Goal: Navigation & Orientation: Find specific page/section

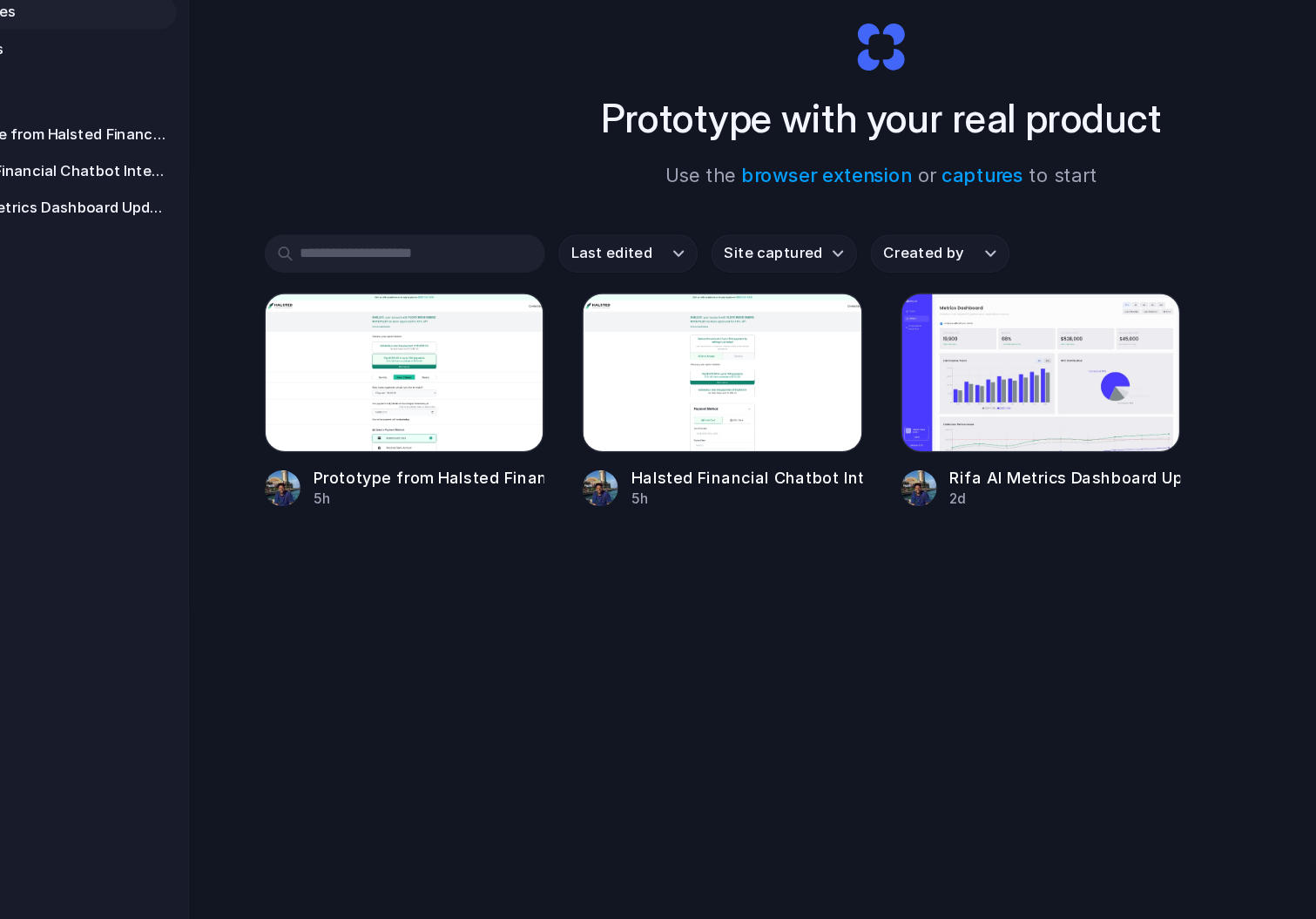
scroll to position [24, 0]
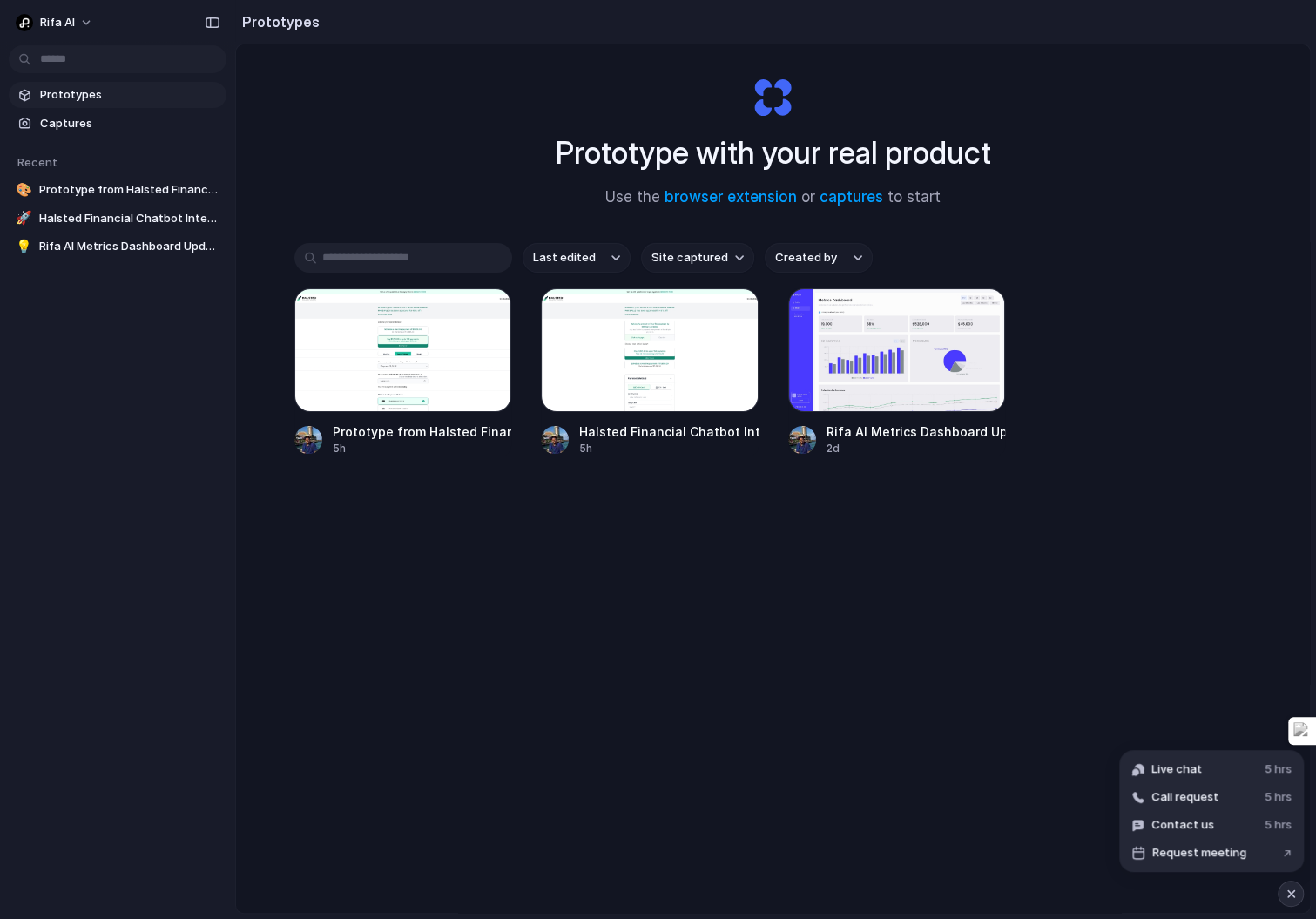
click at [834, 624] on div "Prototype with your real product Use the browser extension or captures to start…" at bounding box center [773, 500] width 1074 height 960
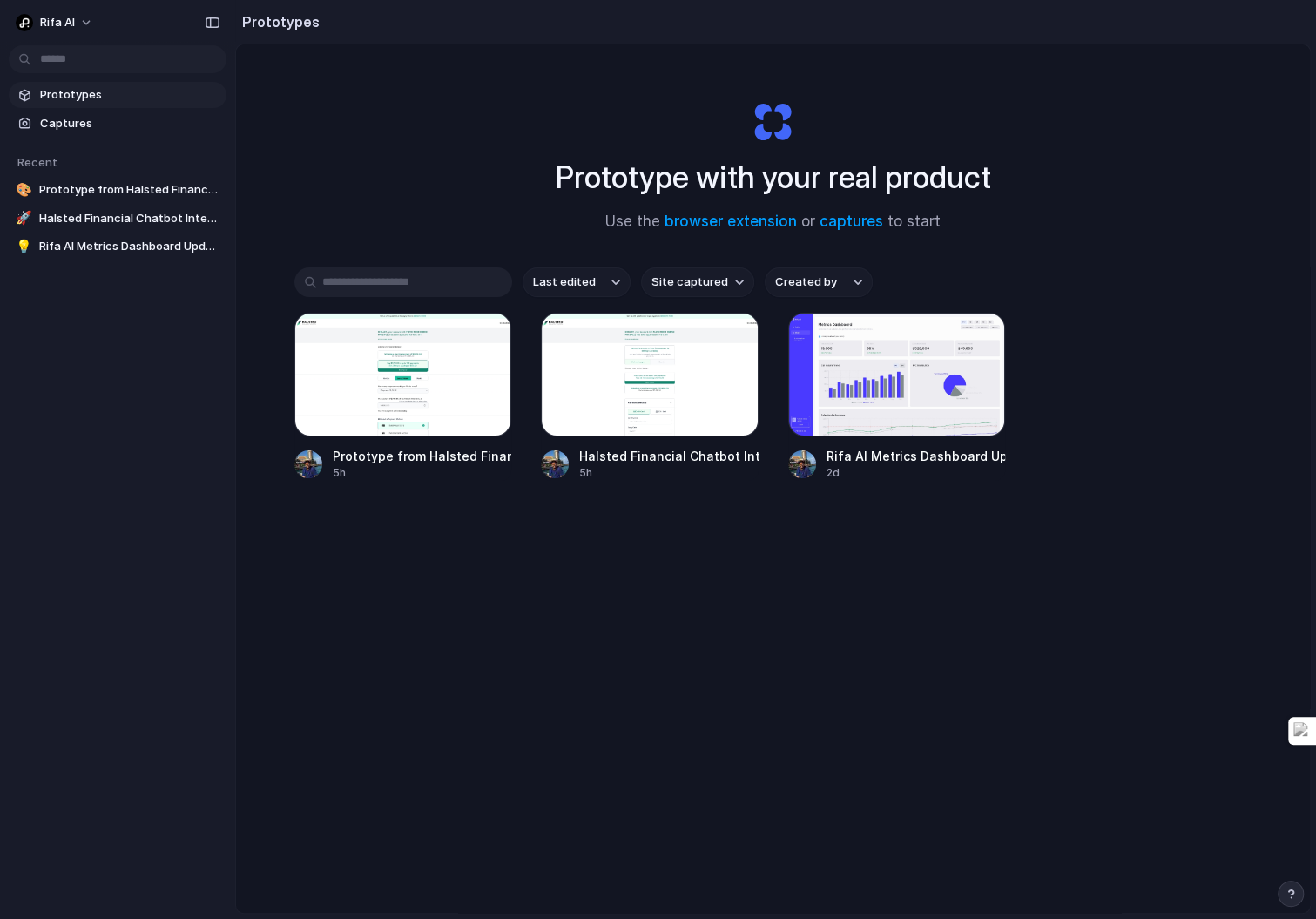
scroll to position [92, 0]
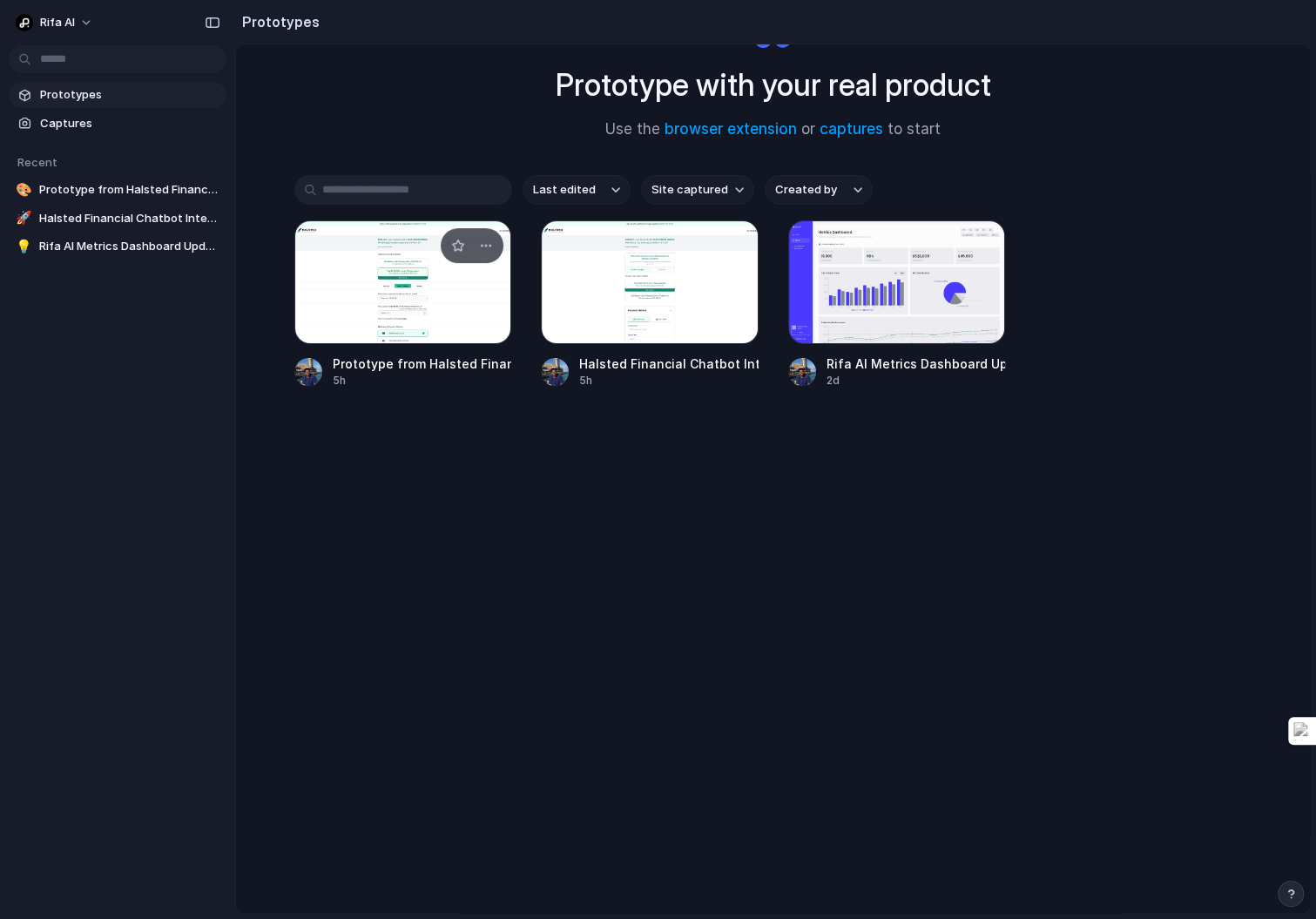
click at [430, 307] on div at bounding box center [403, 282] width 218 height 124
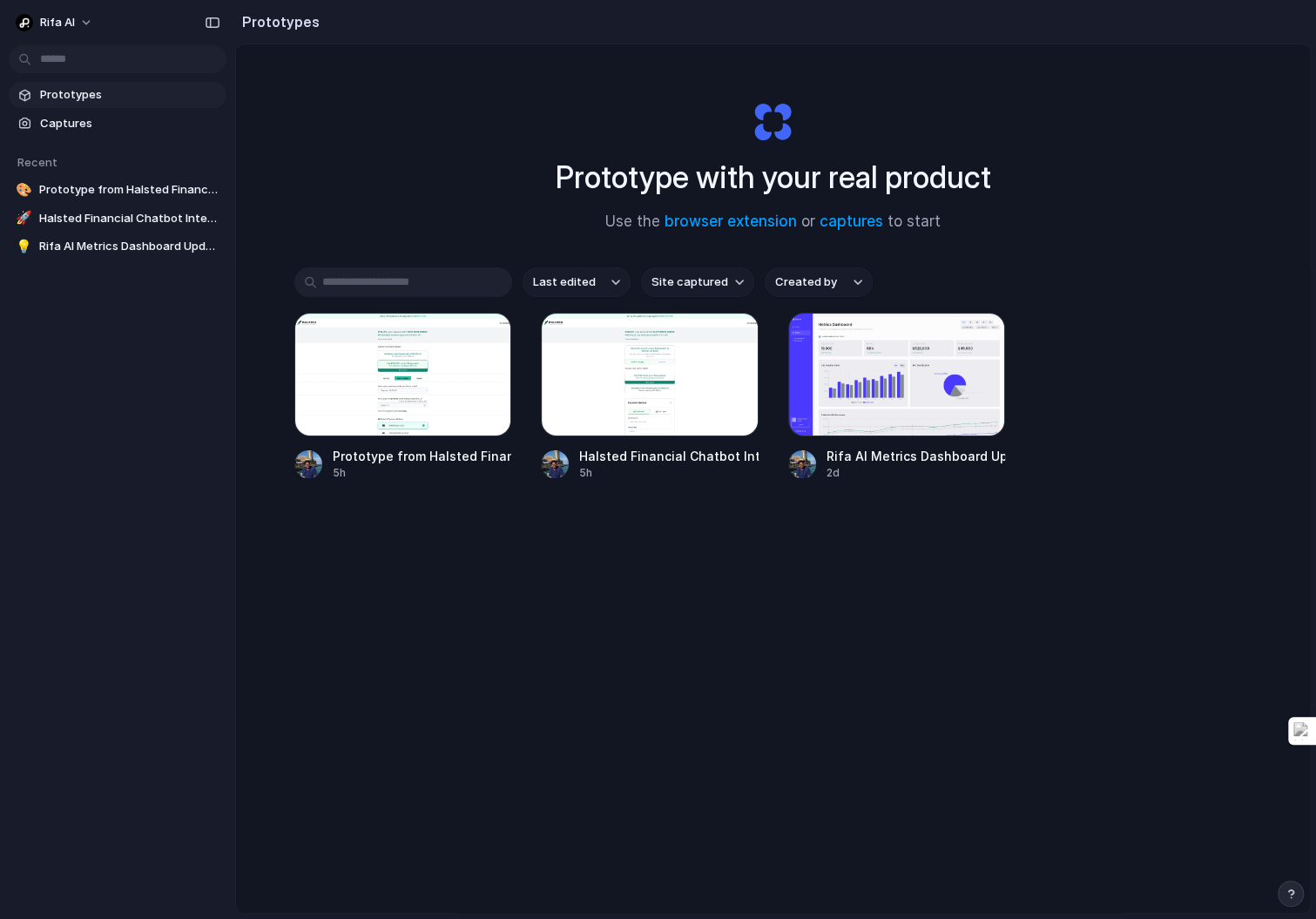
click at [1297, 894] on button "button" at bounding box center [1290, 893] width 26 height 26
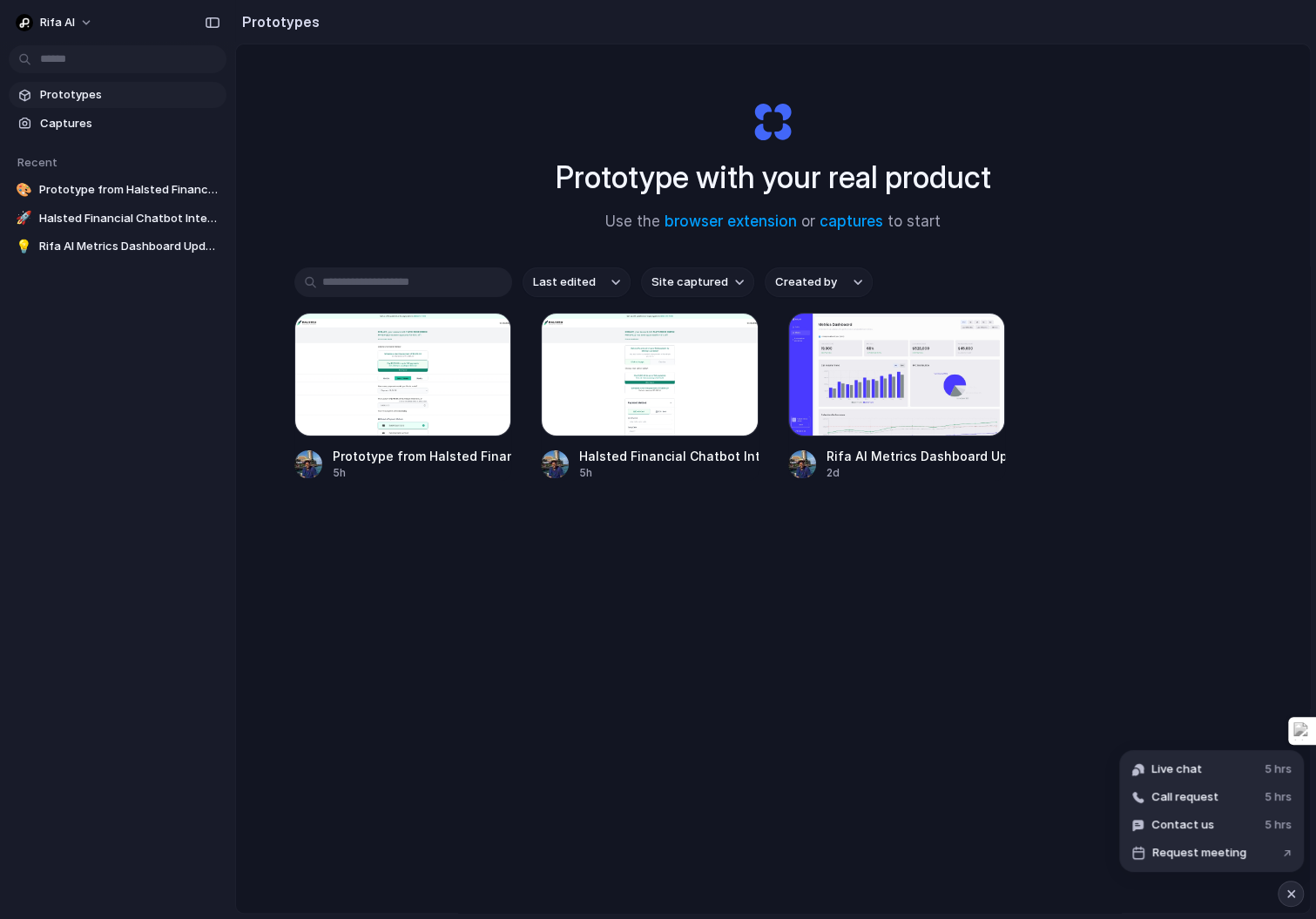
click at [671, 285] on span "Site captured" at bounding box center [690, 282] width 77 height 17
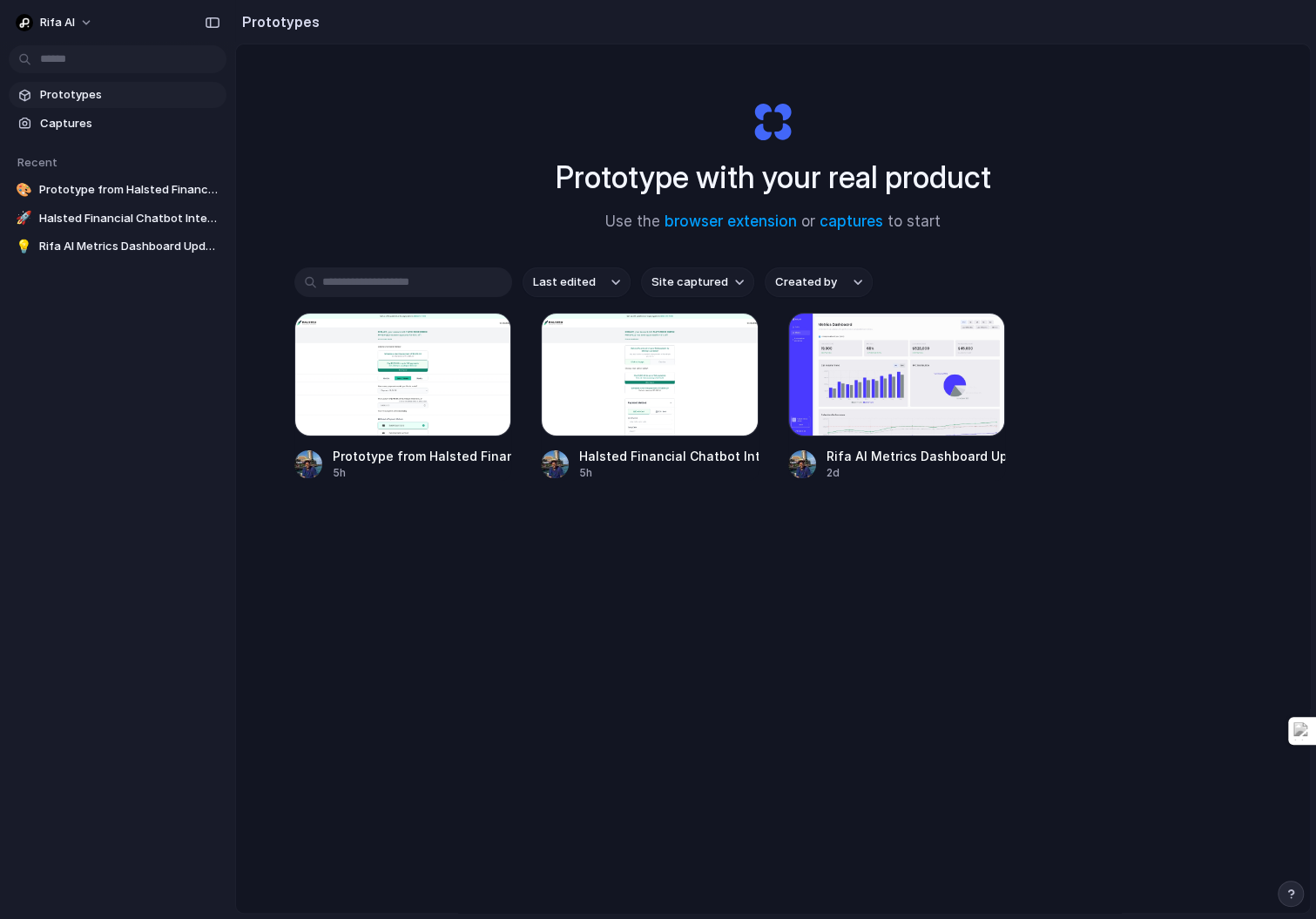
click at [707, 281] on div "All sites halstedfinancial.com rifa.ai" at bounding box center [658, 460] width 1316 height 919
click at [877, 278] on div "Last edited Site captured Created by" at bounding box center [773, 282] width 958 height 30
click at [847, 278] on button "Created by" at bounding box center [818, 282] width 108 height 30
click at [866, 279] on div "All users Sameer Fulzele" at bounding box center [658, 460] width 1316 height 919
click at [643, 282] on button "Site captured" at bounding box center [697, 282] width 113 height 30
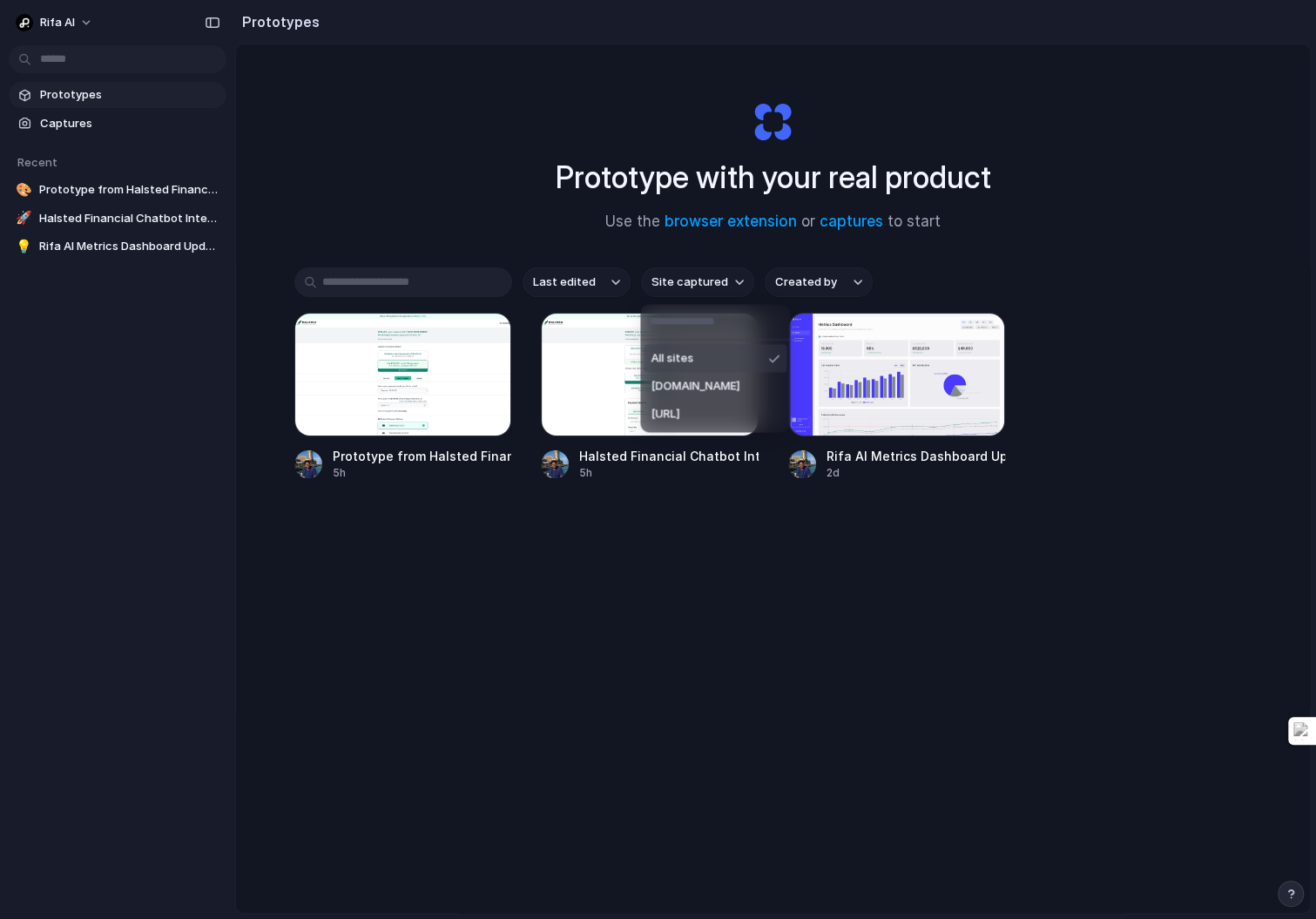
click at [594, 282] on div "All sites halstedfinancial.com rifa.ai" at bounding box center [658, 460] width 1316 height 919
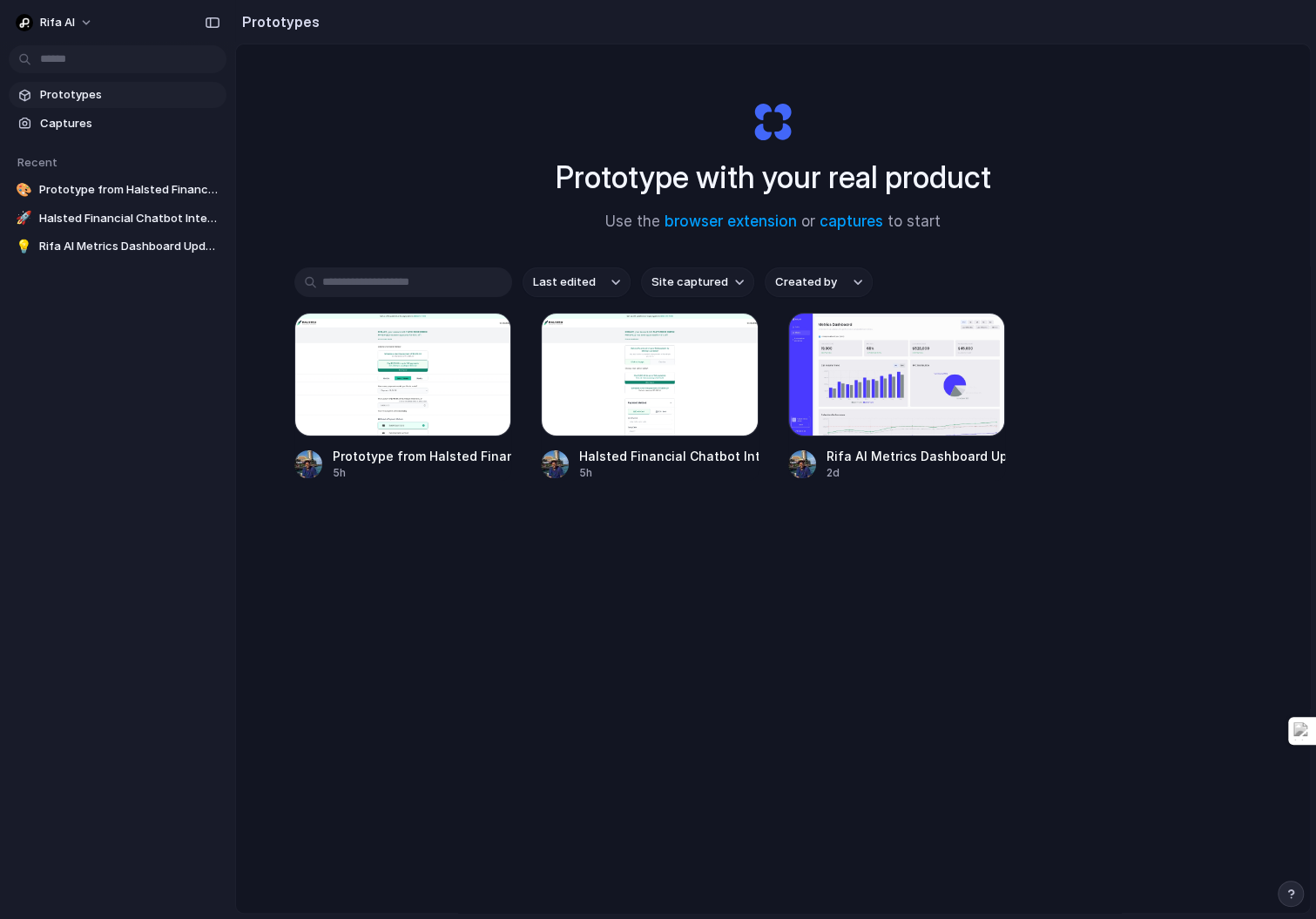
click at [594, 282] on button "Last edited" at bounding box center [576, 282] width 108 height 30
click at [628, 272] on div "Last edited Last created Alphabetical" at bounding box center [658, 460] width 1316 height 919
click at [94, 205] on link "🚀 Halsted Financial Chatbot Integration" at bounding box center [117, 218] width 218 height 26
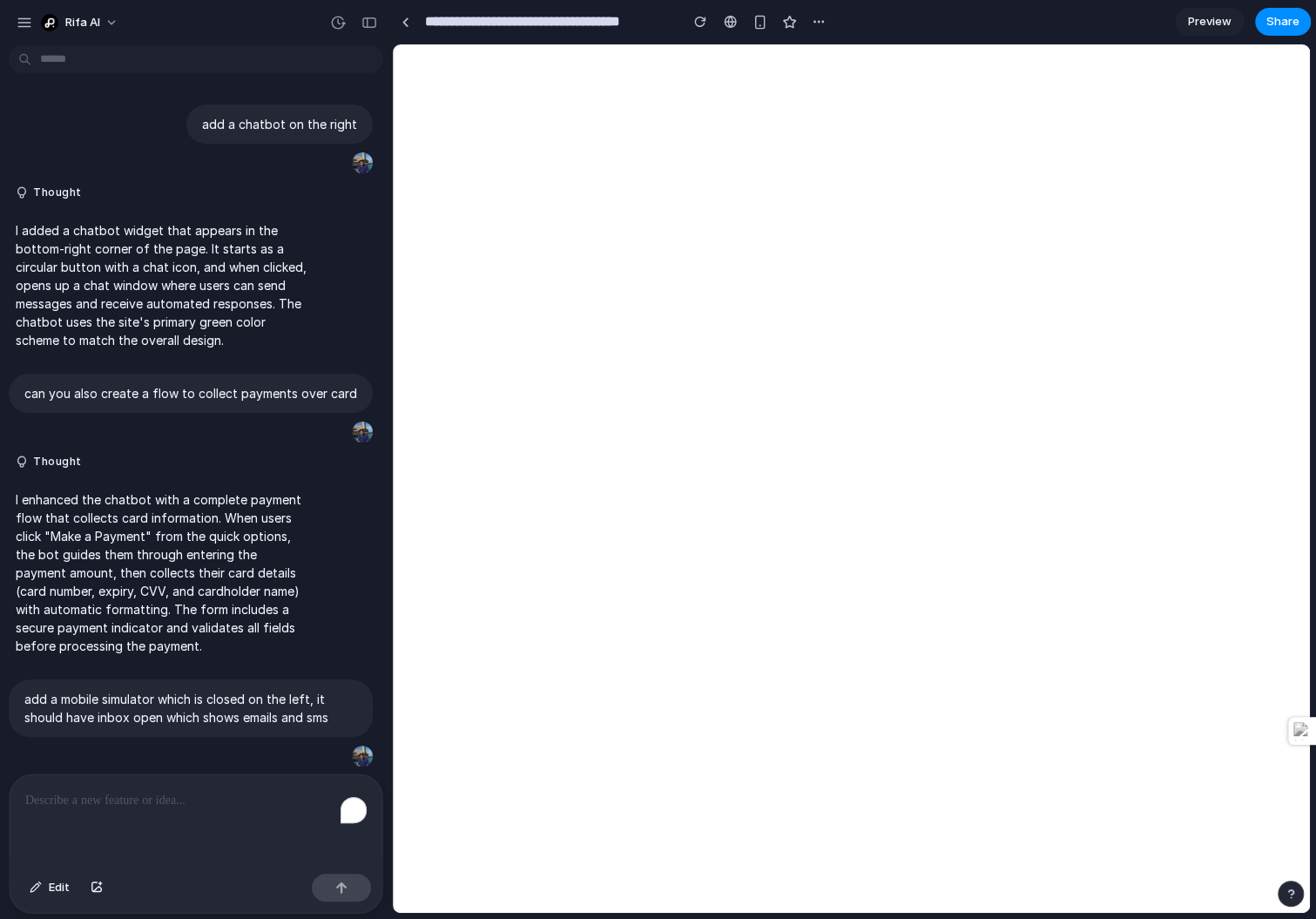
scroll to position [1084, 0]
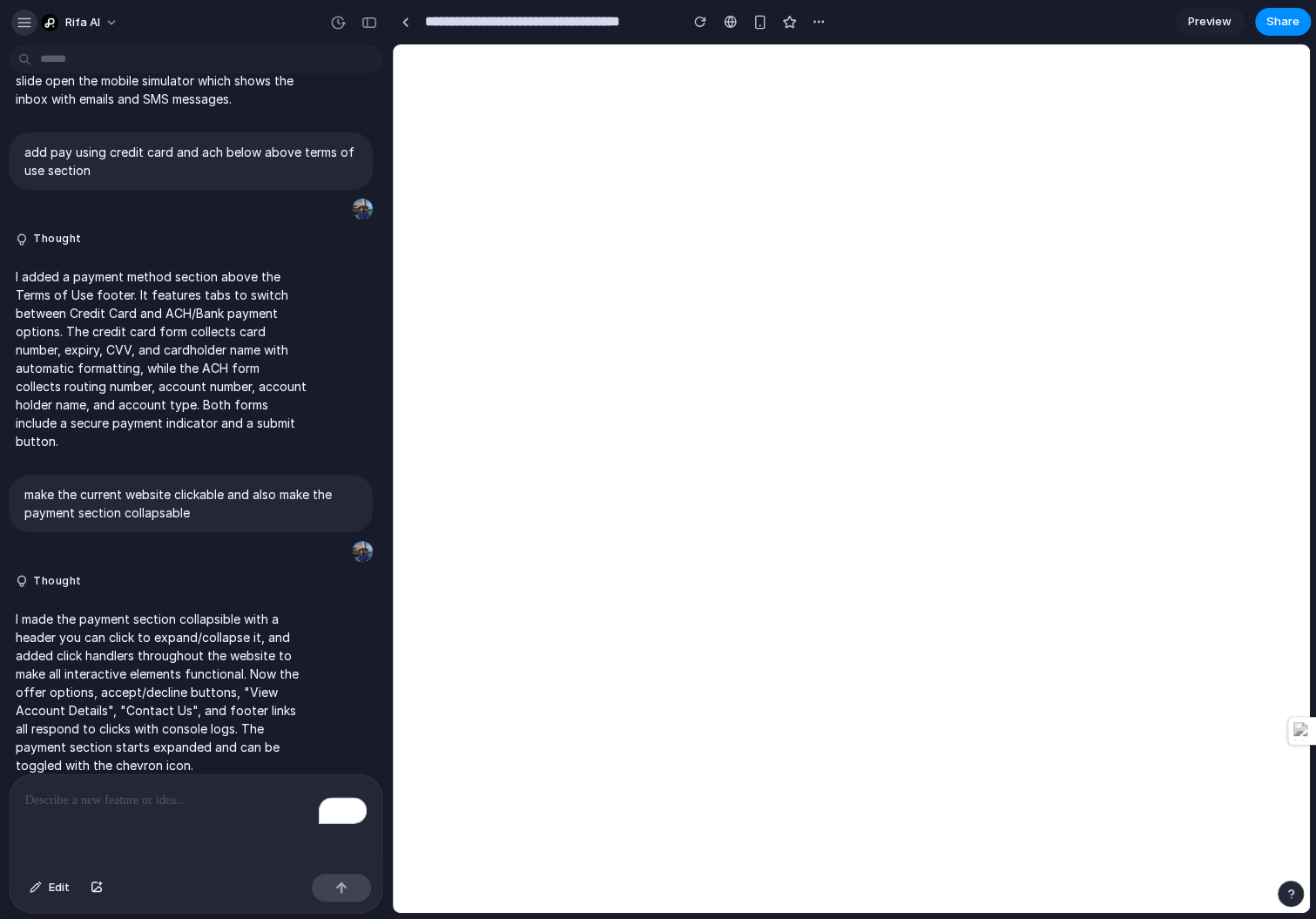
click at [24, 16] on div "button" at bounding box center [24, 22] width 15 height 15
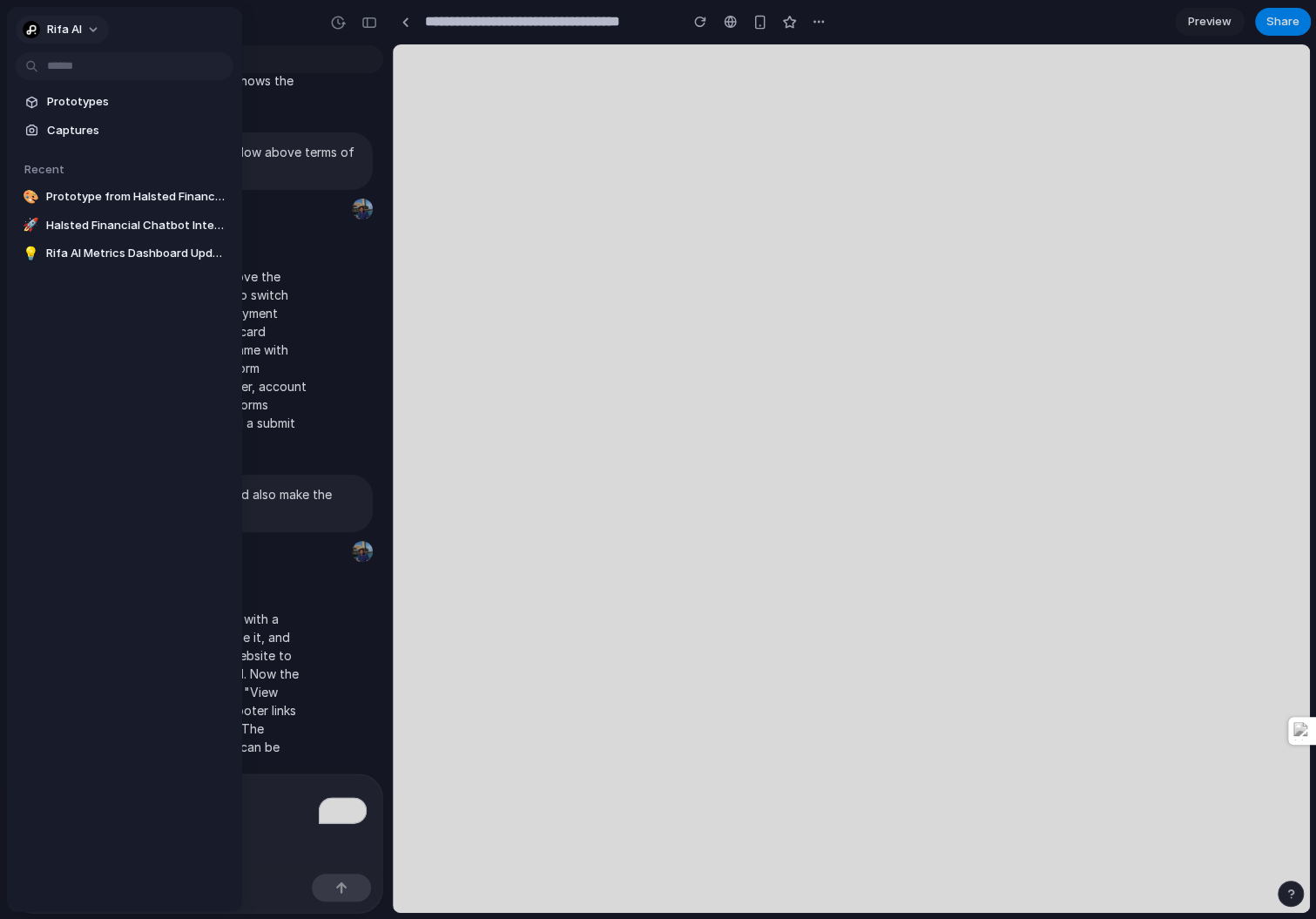
click at [28, 22] on div "button" at bounding box center [32, 30] width 17 height 17
click at [411, 130] on div "Settings Invite members Change theme Sign out" at bounding box center [658, 460] width 1316 height 919
click at [410, 24] on div at bounding box center [658, 460] width 1316 height 919
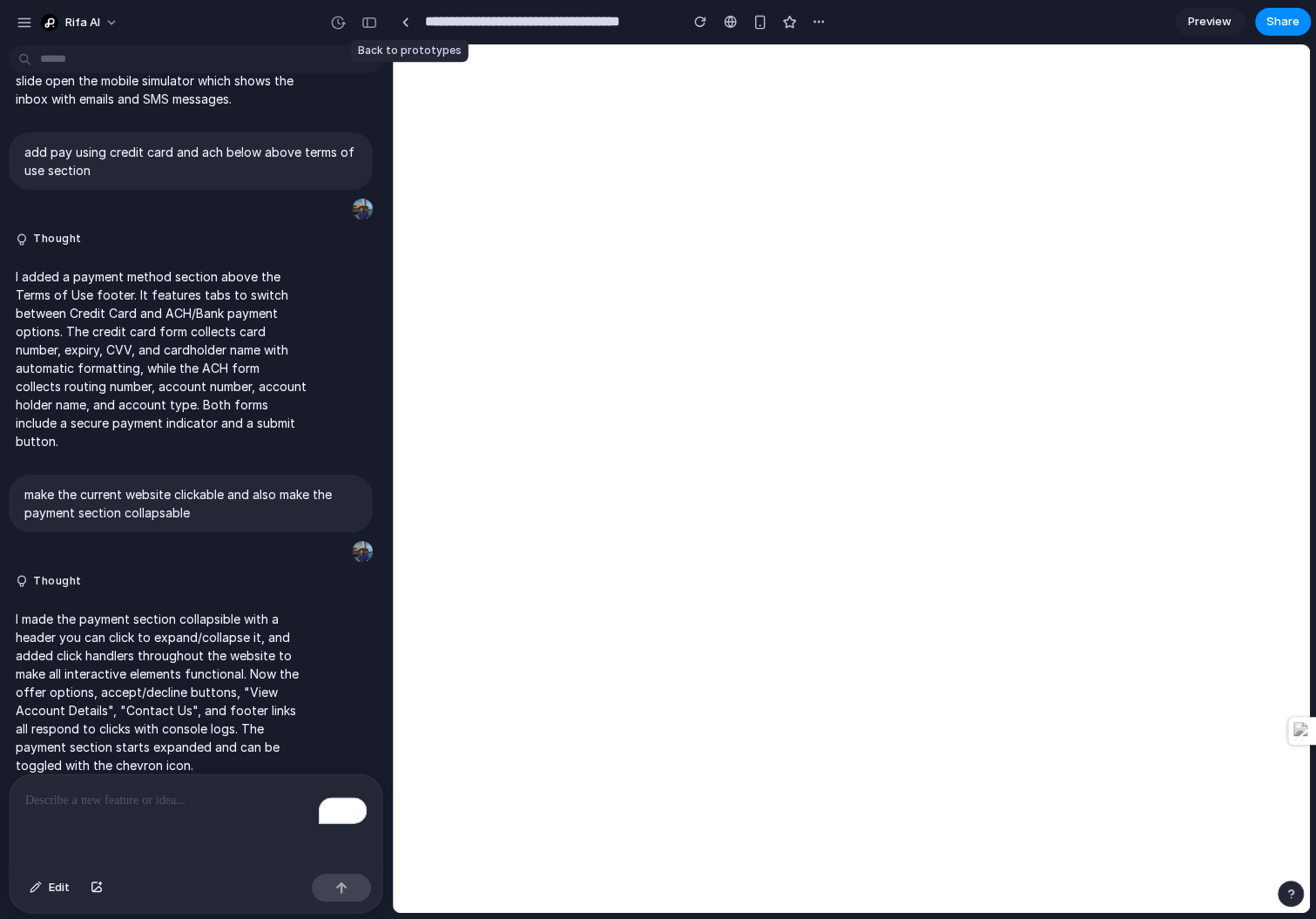
click at [410, 24] on link at bounding box center [405, 21] width 26 height 26
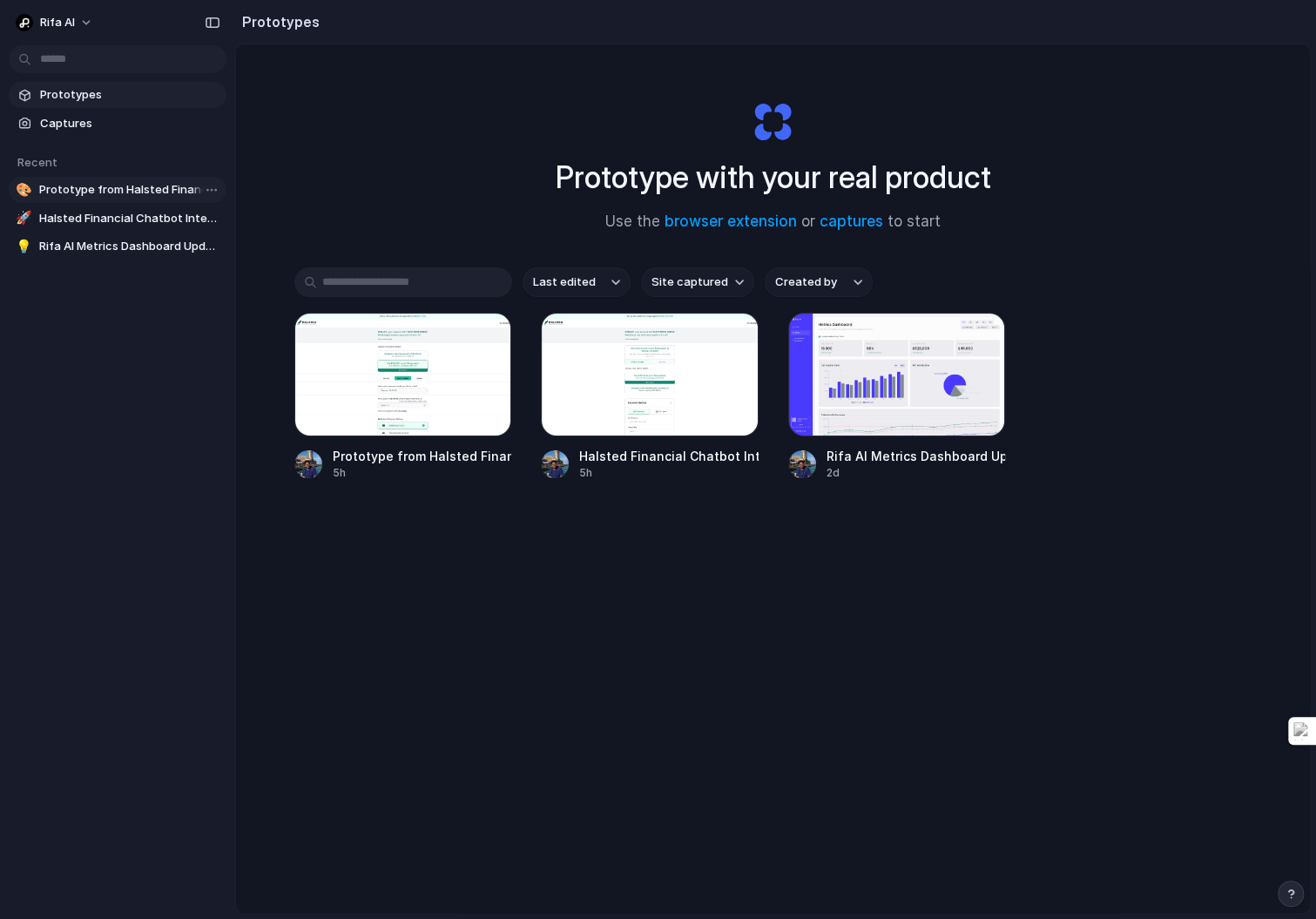
click at [95, 178] on link "🎨 Prototype from Halsted Financial Offers v2" at bounding box center [117, 189] width 218 height 26
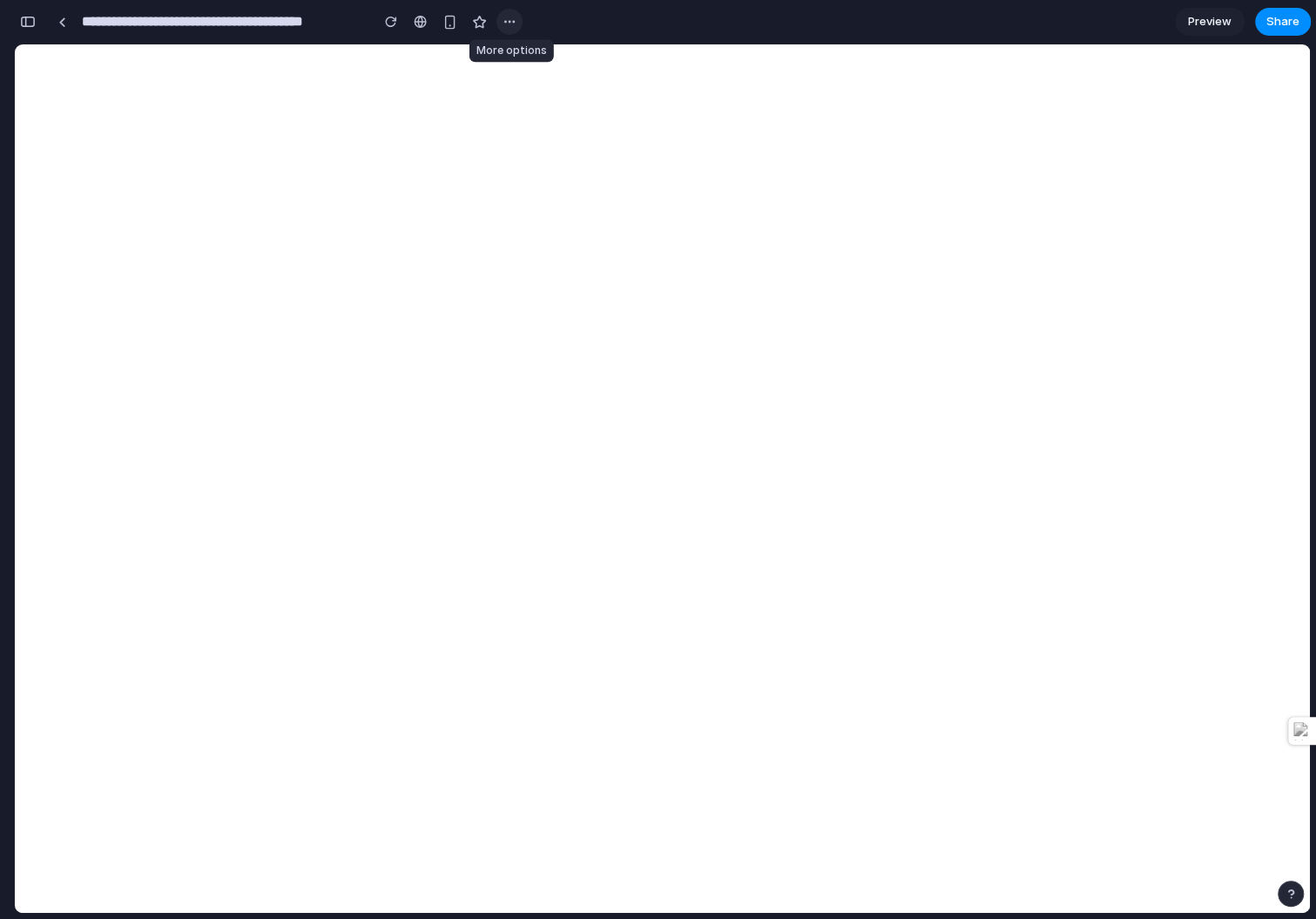
click at [516, 27] on button "button" at bounding box center [509, 21] width 26 height 26
click at [513, 26] on div "Duplicate Delete" at bounding box center [658, 460] width 1316 height 919
click at [1206, 20] on span "Preview" at bounding box center [1209, 22] width 43 height 17
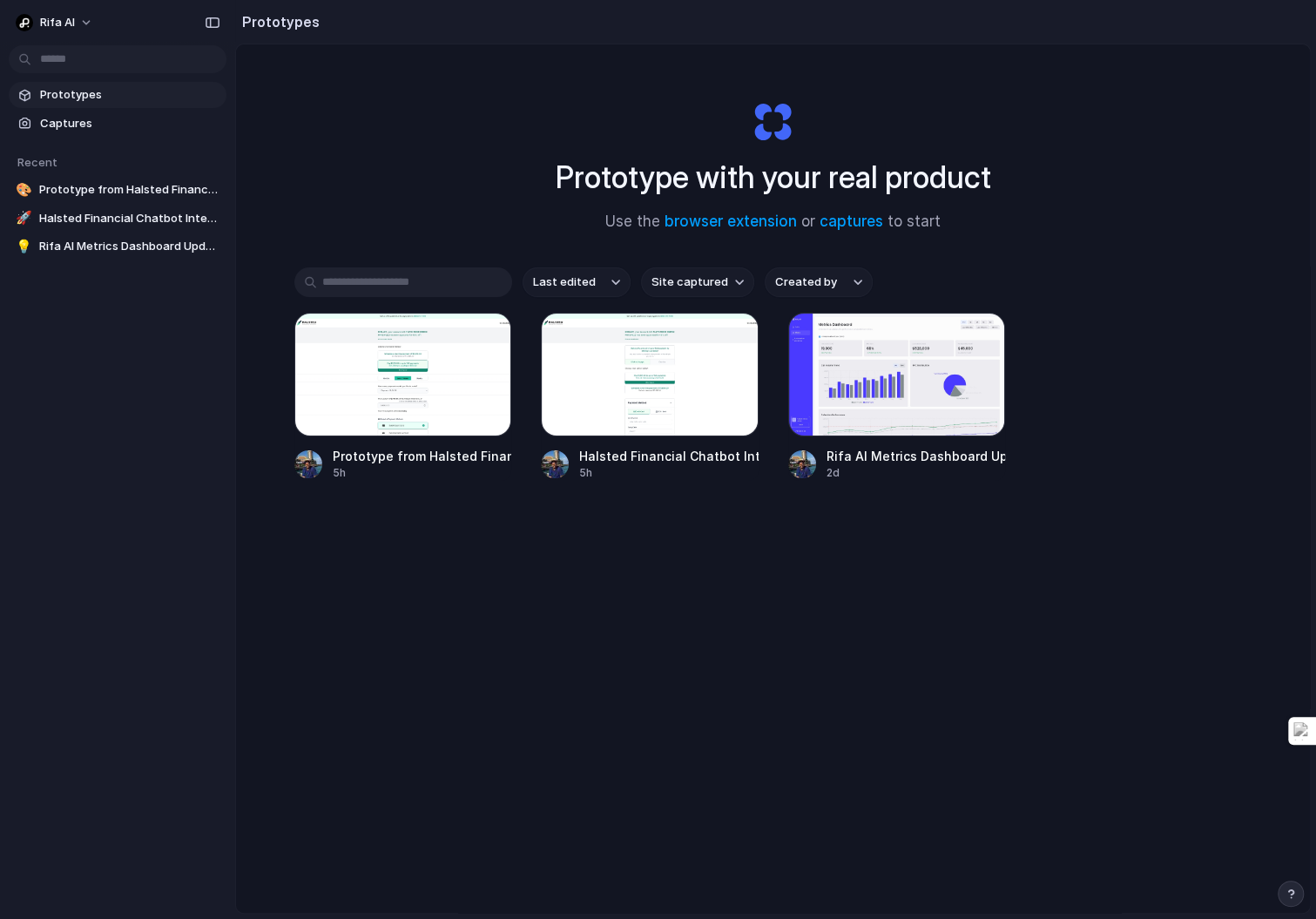
click at [735, 269] on button "Site captured" at bounding box center [697, 282] width 113 height 30
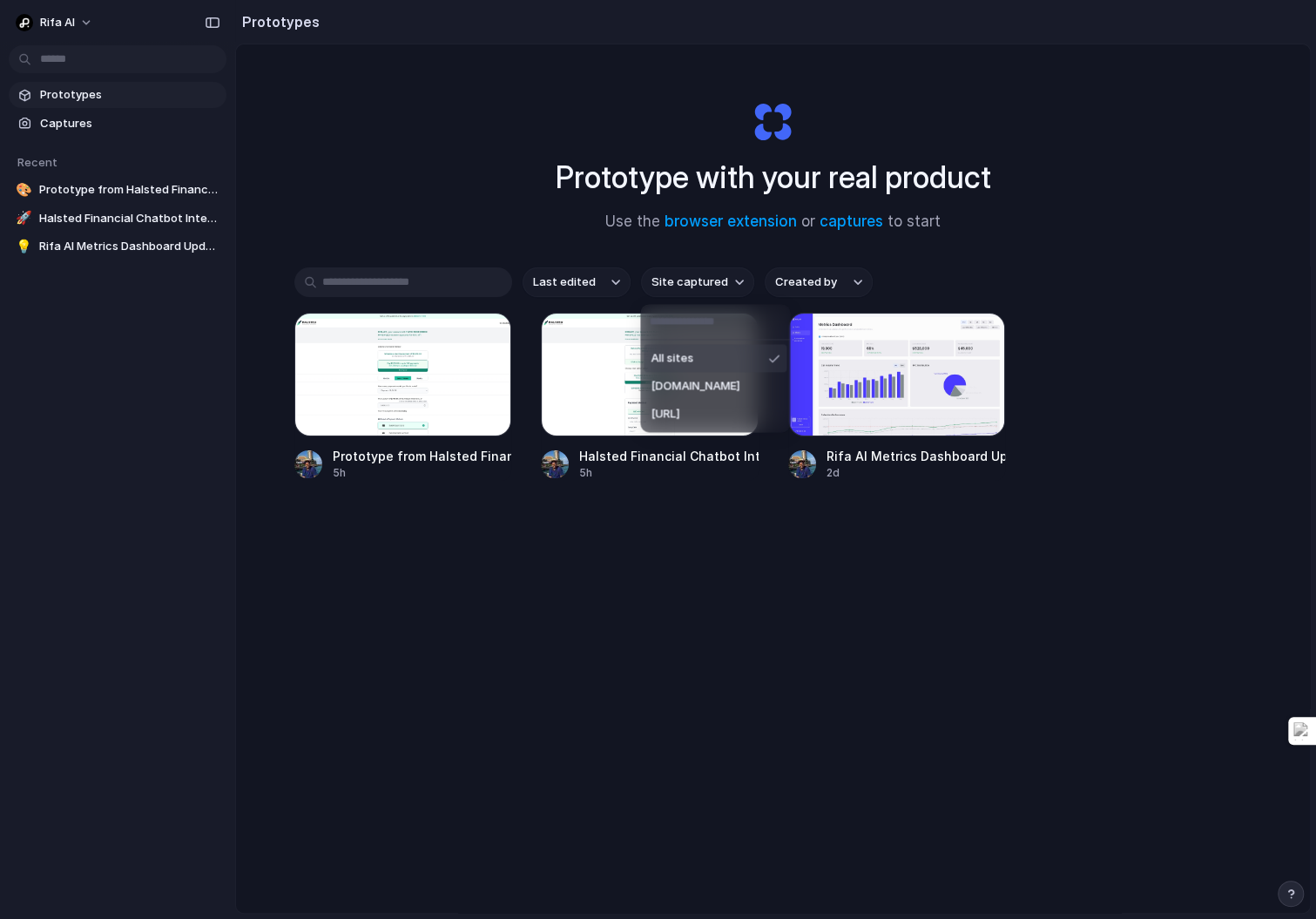
click at [697, 361] on li "All sites" at bounding box center [715, 358] width 143 height 28
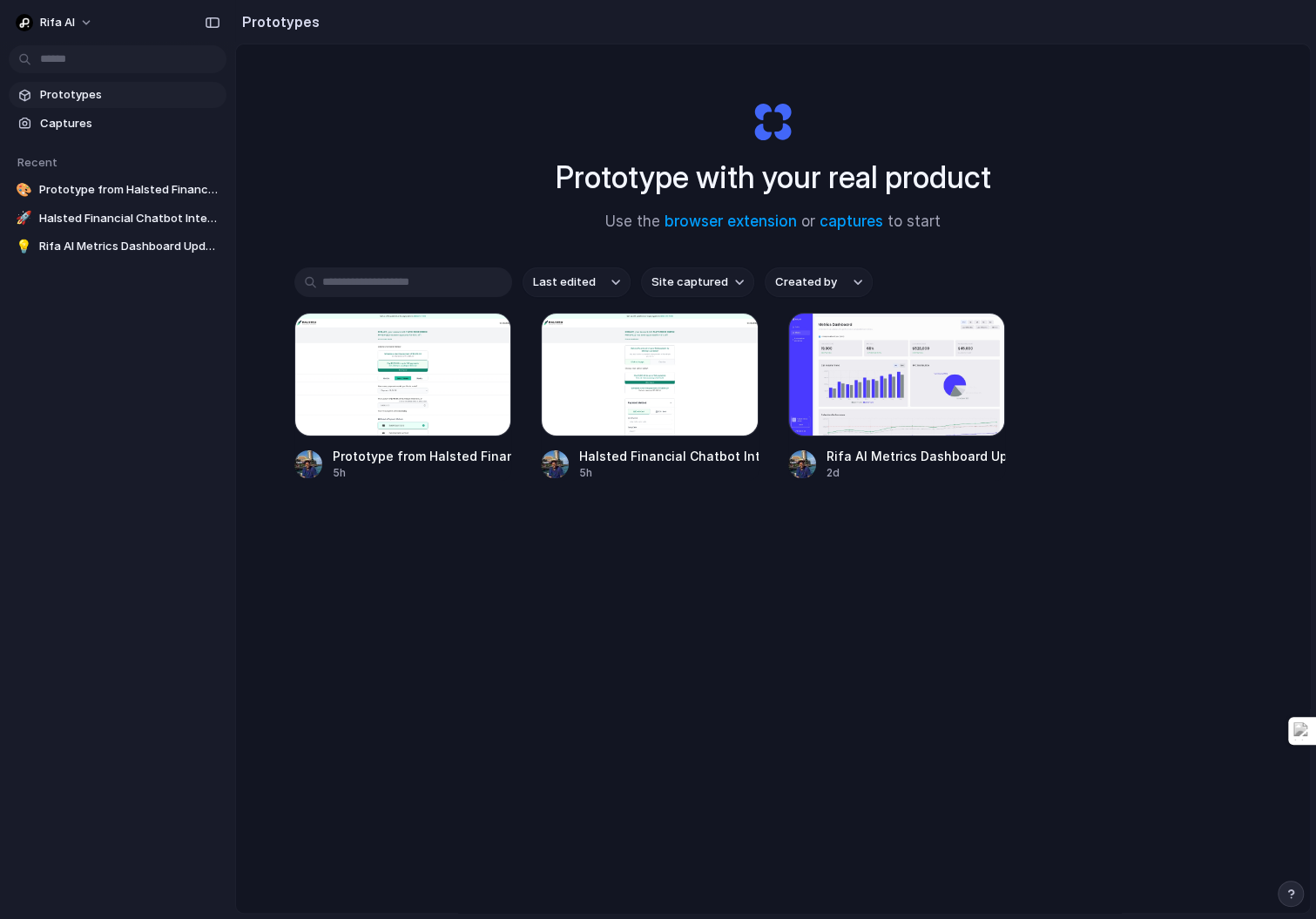
click at [700, 276] on span "Site captured" at bounding box center [690, 282] width 77 height 17
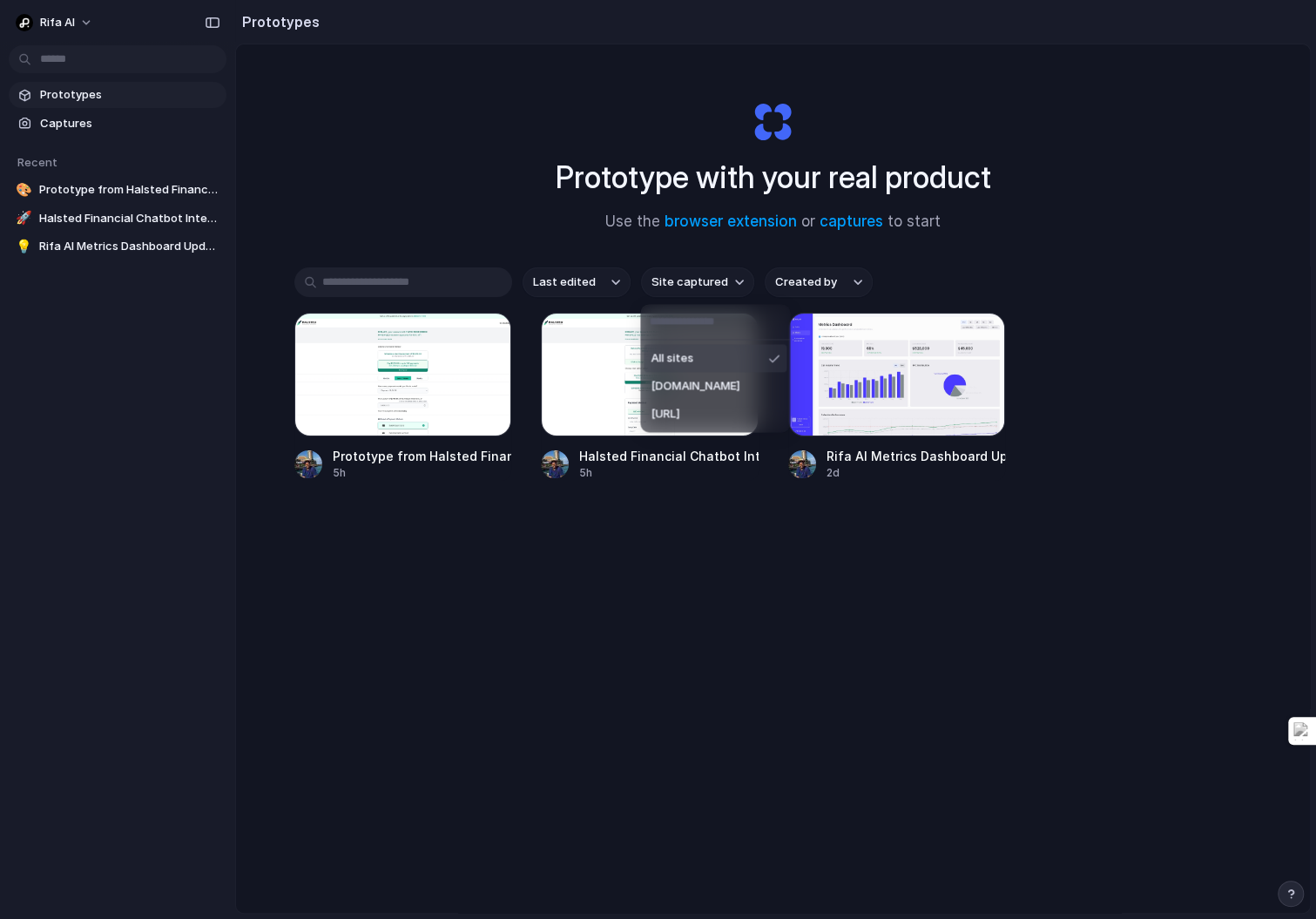
click at [713, 376] on li "halstedfinancial.com" at bounding box center [715, 386] width 143 height 28
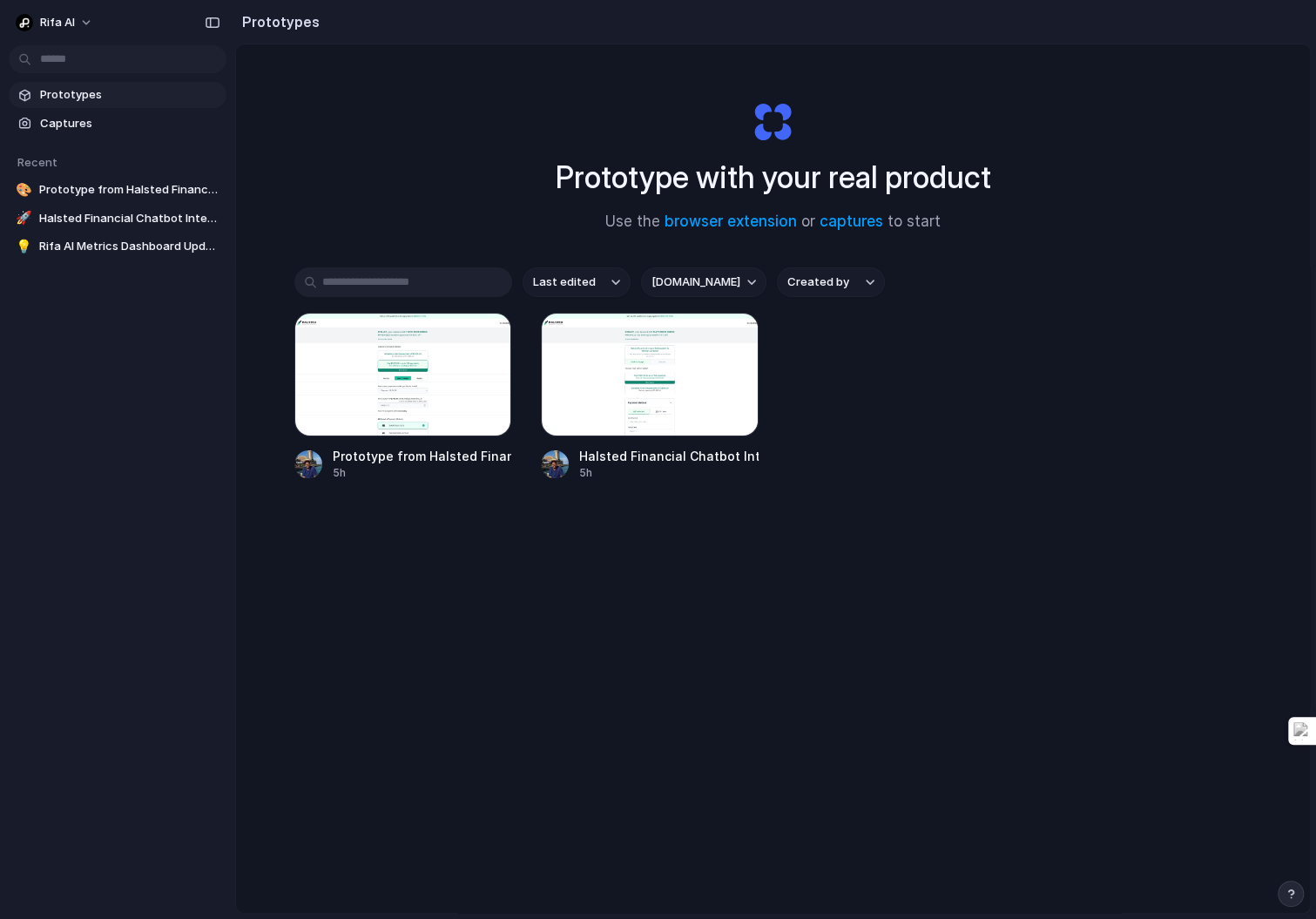
click at [671, 541] on div "Last edited halstedfinancial.com Created by Prototype from Halsted Financial Of…" at bounding box center [773, 428] width 958 height 321
